Goal: Transaction & Acquisition: Purchase product/service

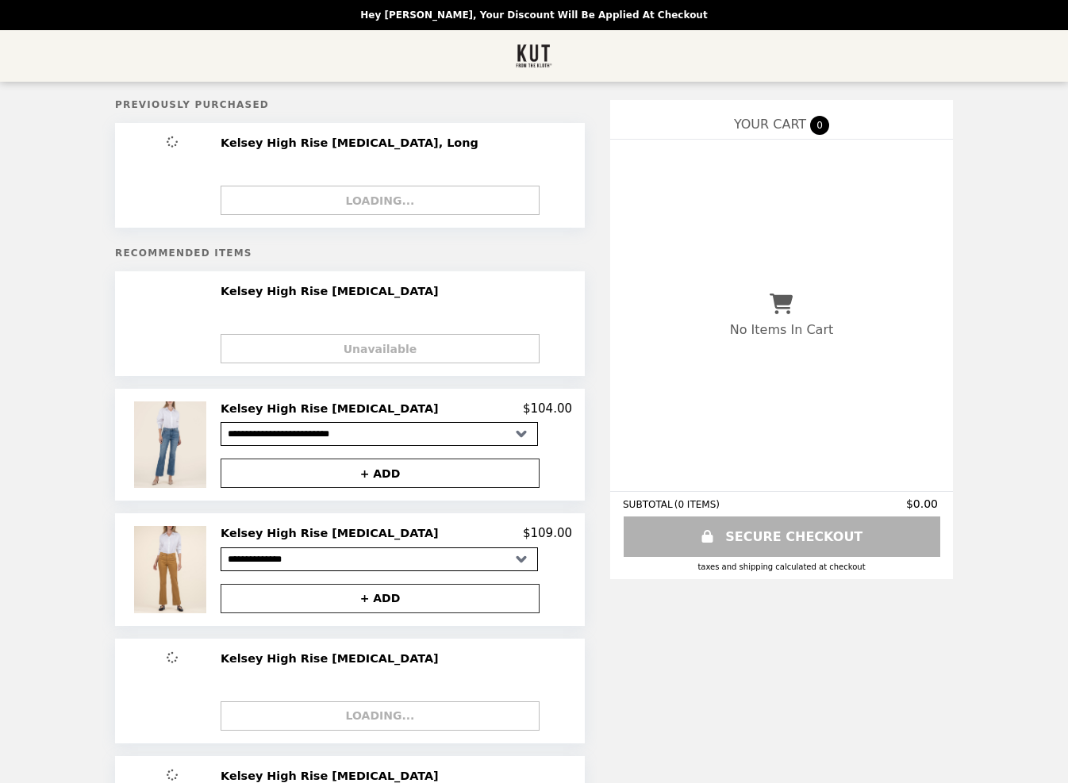
select select "**********"
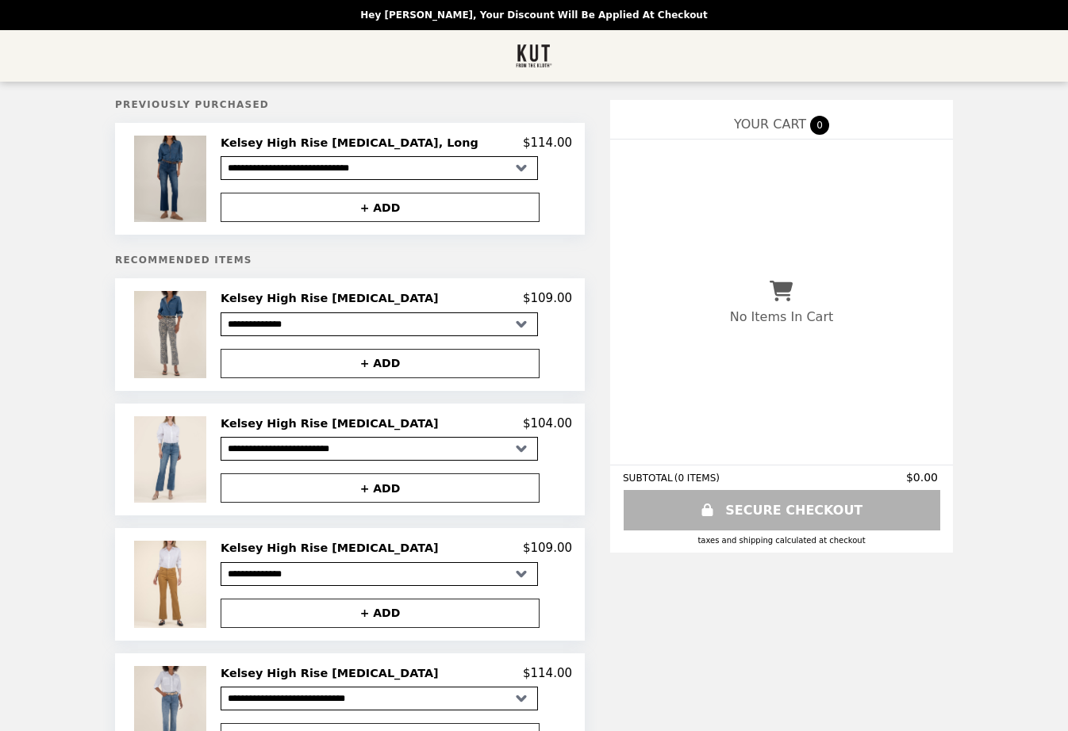
click at [210, 206] on img at bounding box center [172, 179] width 76 height 86
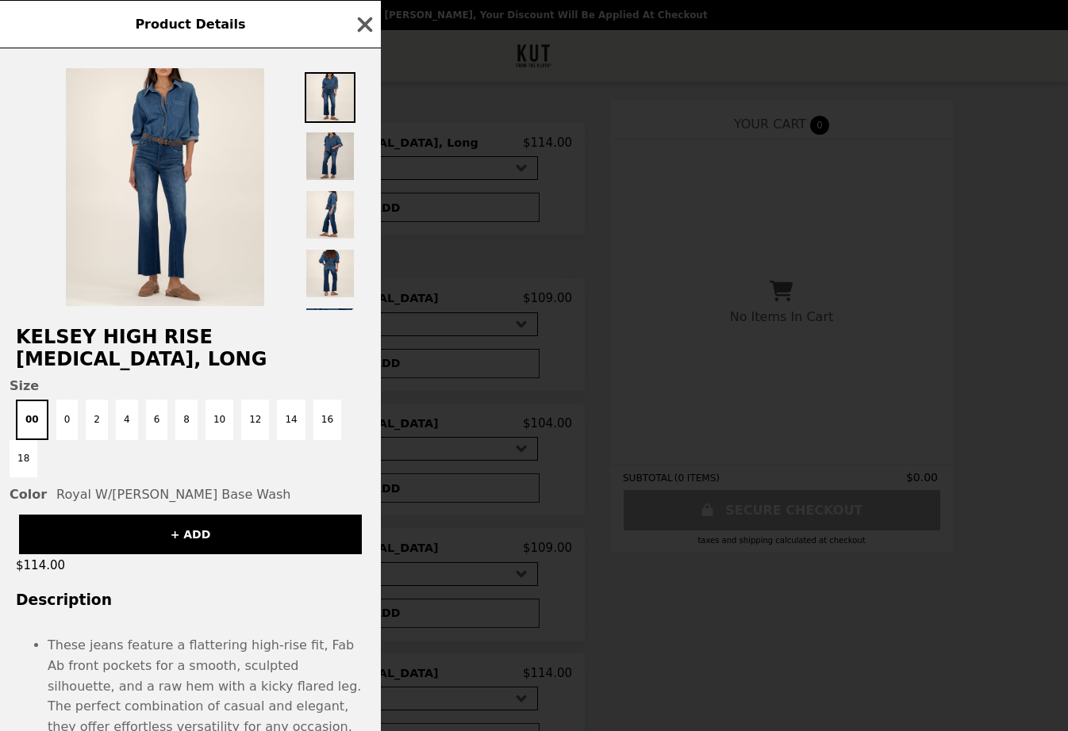
click at [348, 149] on img at bounding box center [330, 156] width 51 height 51
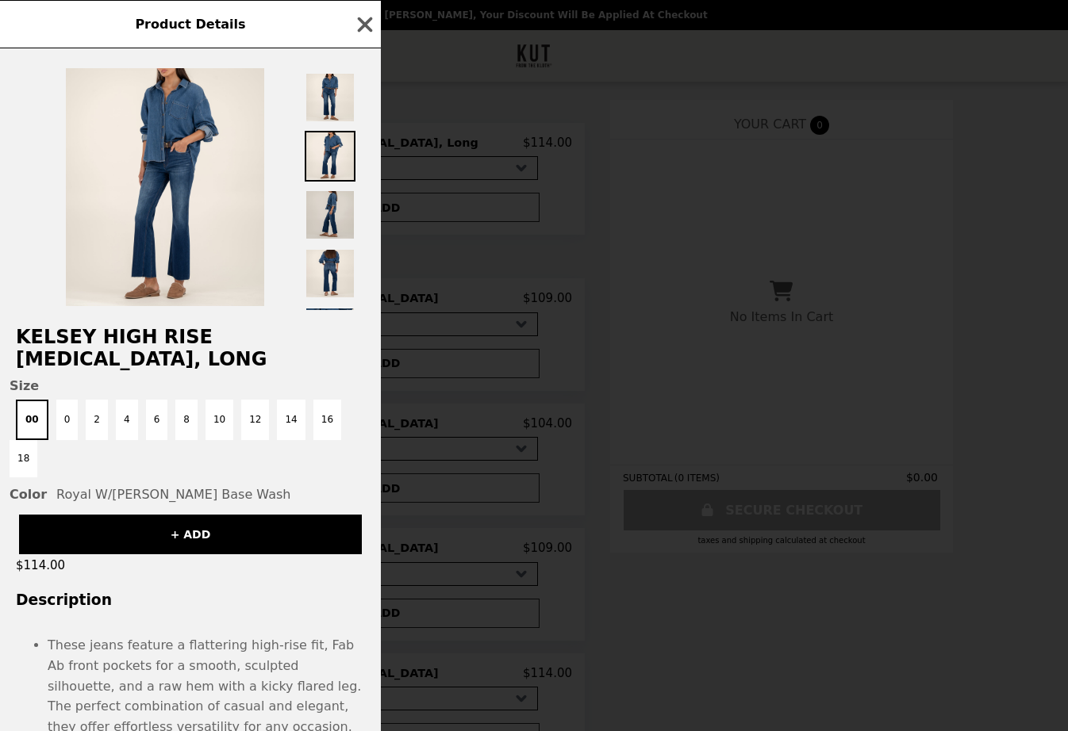
click at [336, 221] on img at bounding box center [330, 215] width 51 height 51
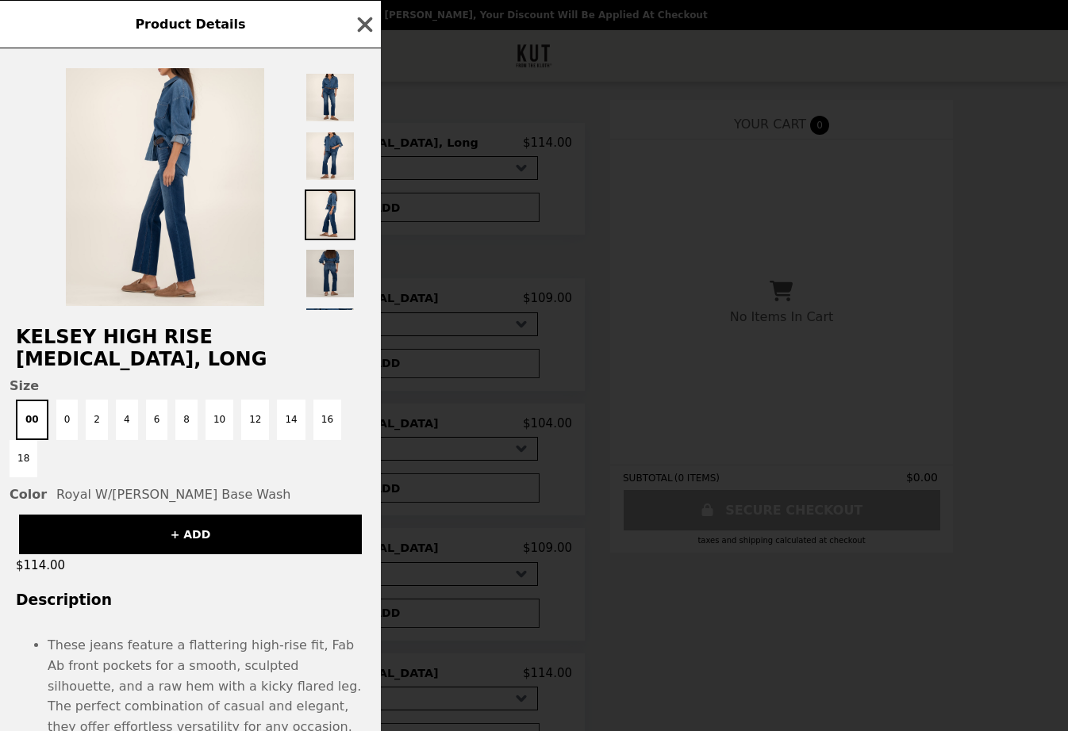
click at [335, 279] on img at bounding box center [330, 273] width 51 height 51
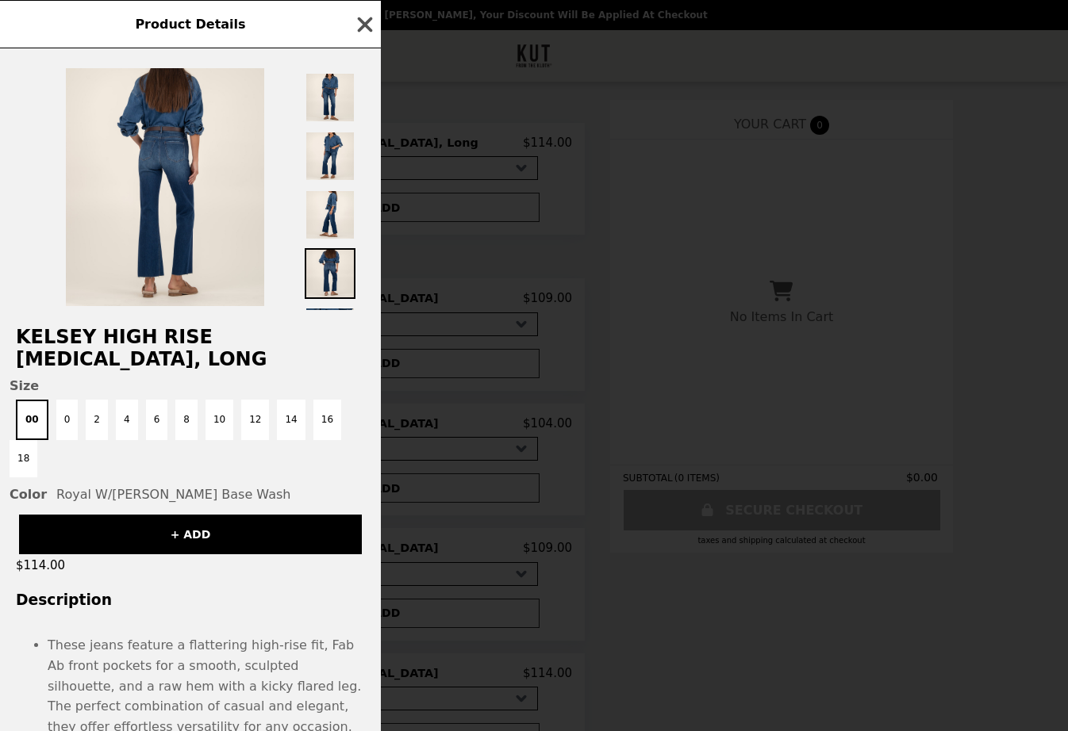
click at [366, 30] on icon "button" at bounding box center [365, 25] width 24 height 24
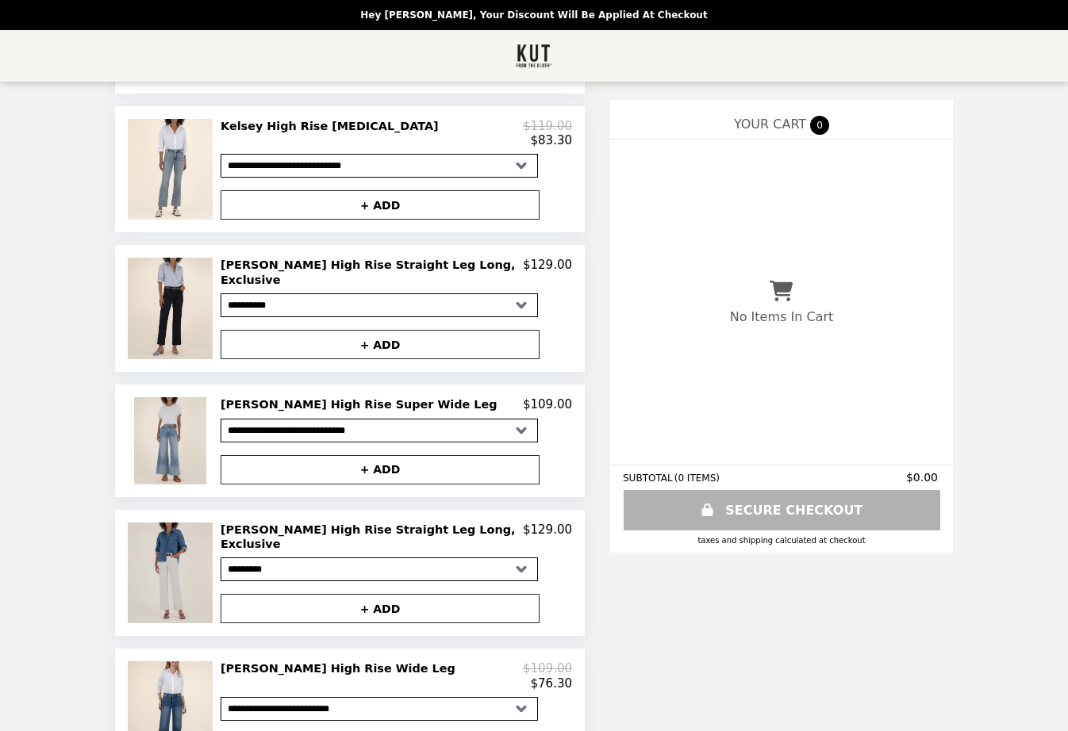
scroll to position [656, 0]
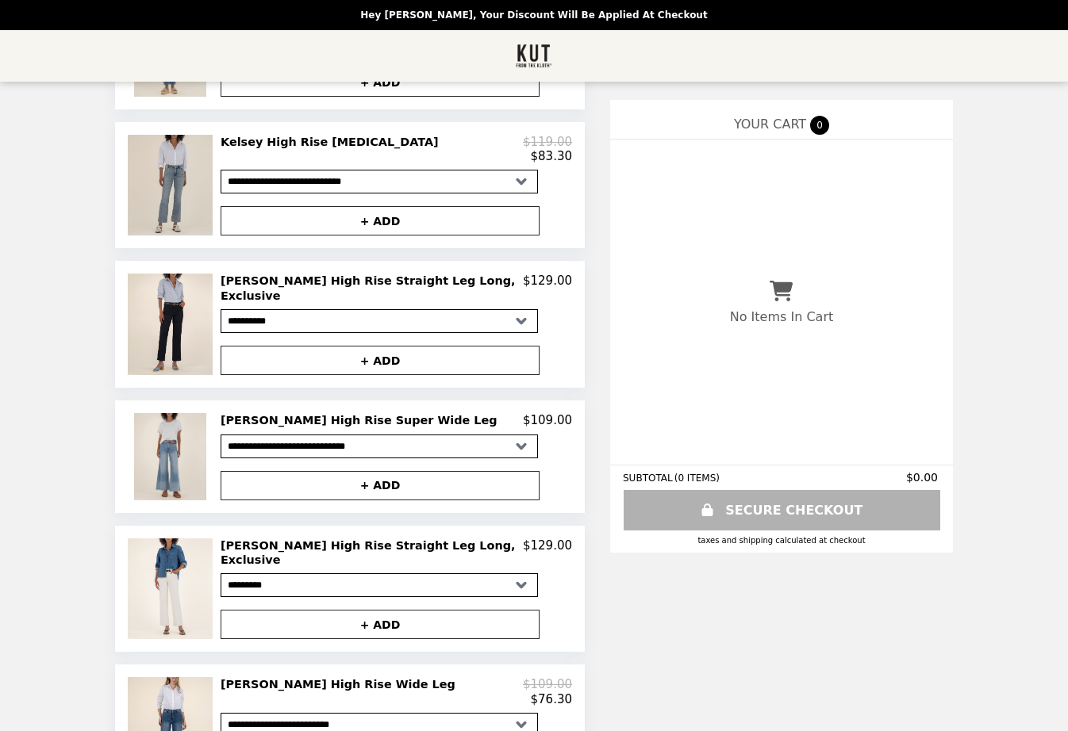
click at [195, 228] on img at bounding box center [172, 185] width 88 height 101
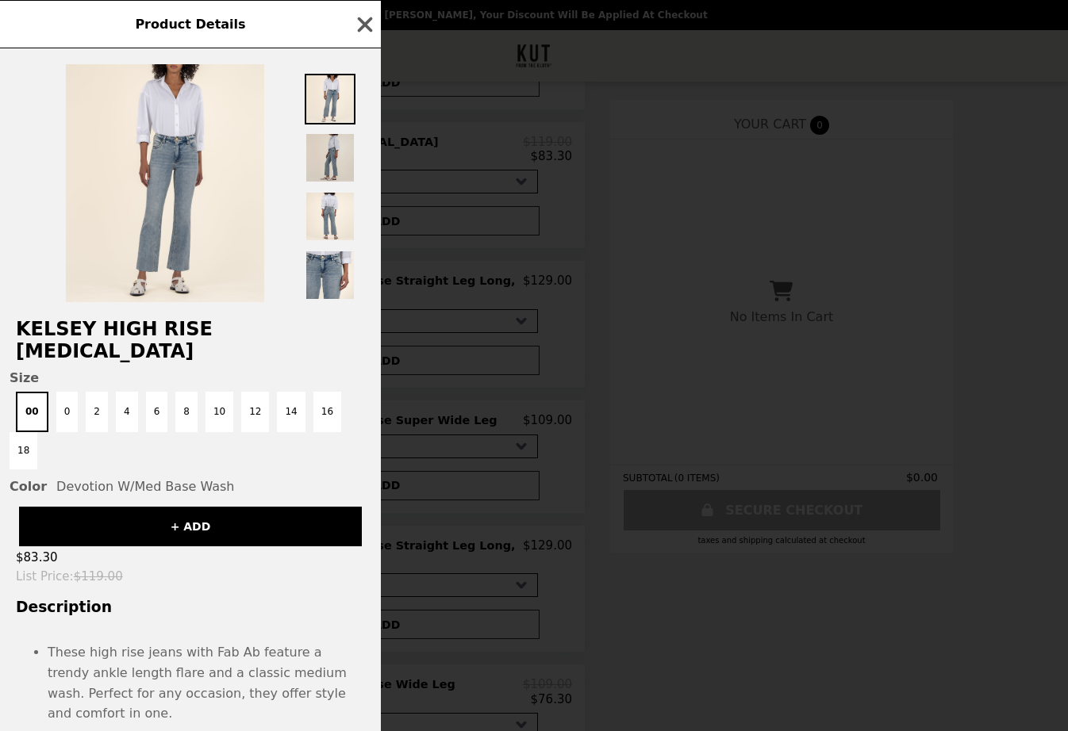
click at [336, 166] on img at bounding box center [330, 157] width 51 height 51
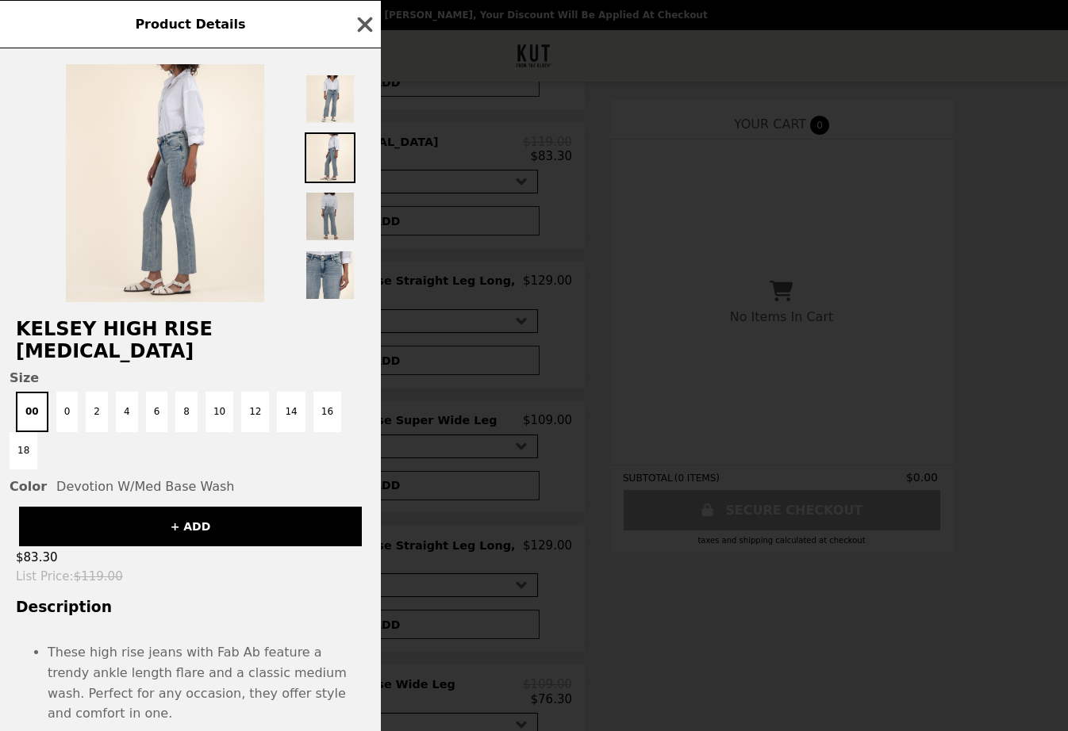
click at [331, 234] on img at bounding box center [330, 216] width 51 height 51
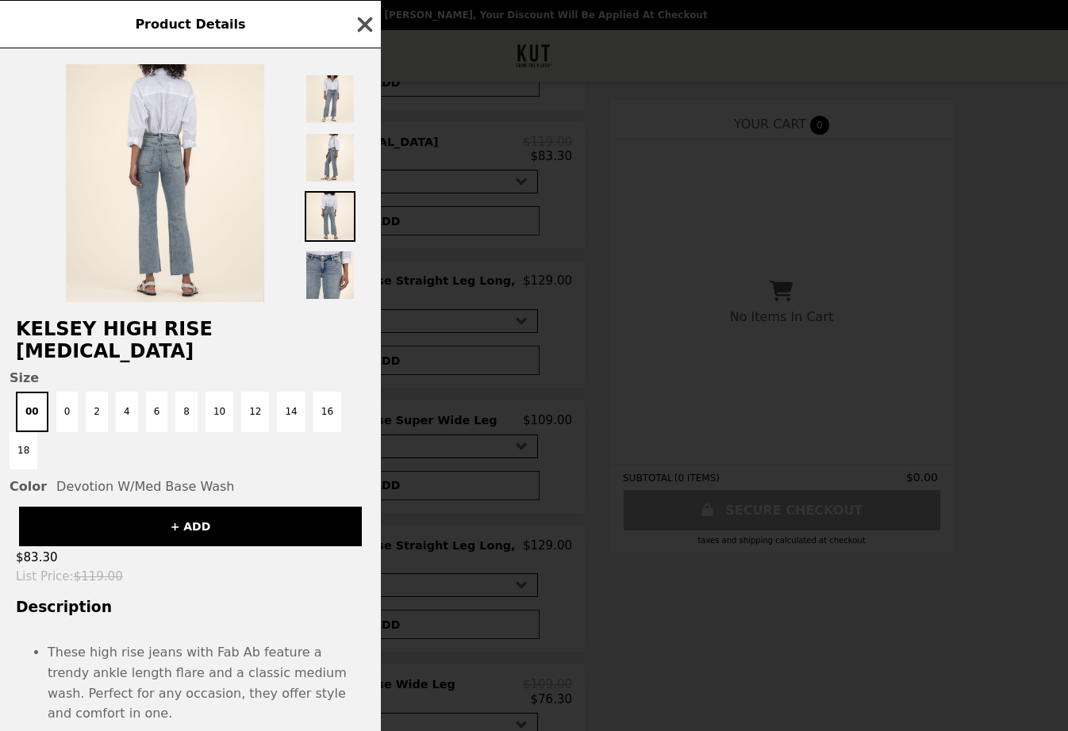
click at [358, 21] on icon "button" at bounding box center [365, 25] width 24 height 24
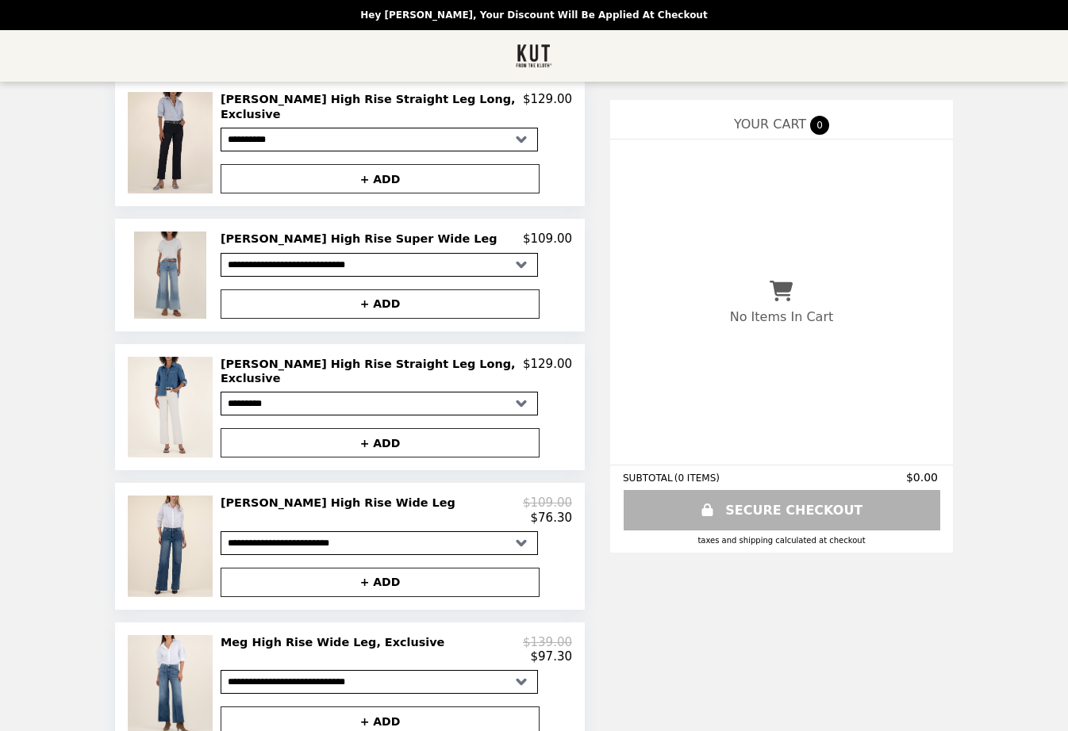
scroll to position [837, 0]
click at [198, 541] on img at bounding box center [172, 547] width 88 height 101
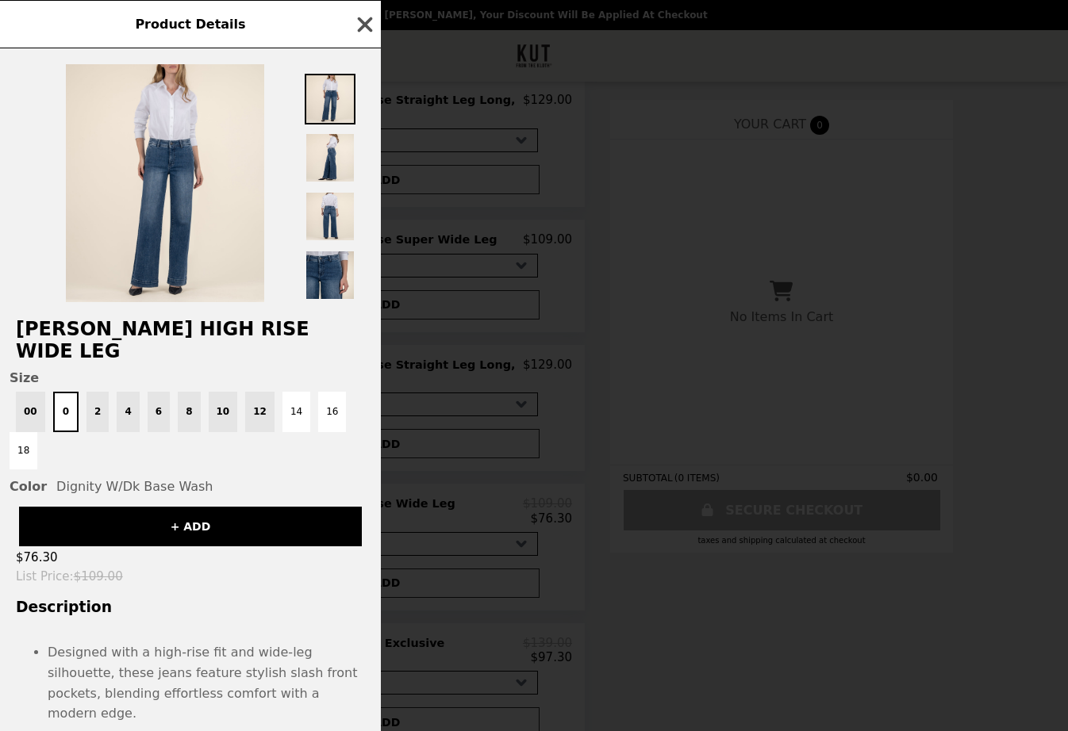
click at [366, 14] on icon "button" at bounding box center [365, 25] width 24 height 24
